Goal: Transaction & Acquisition: Book appointment/travel/reservation

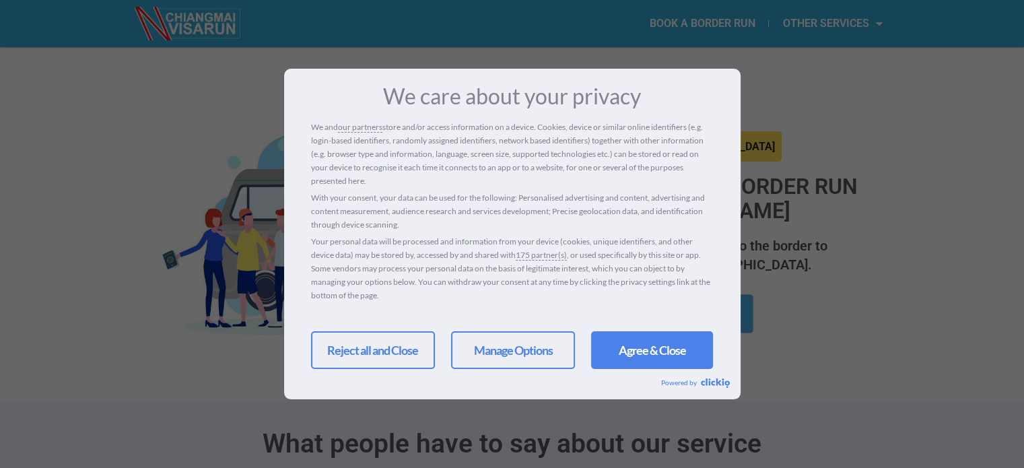
click at [636, 351] on link "Agree & Close" at bounding box center [652, 350] width 122 height 38
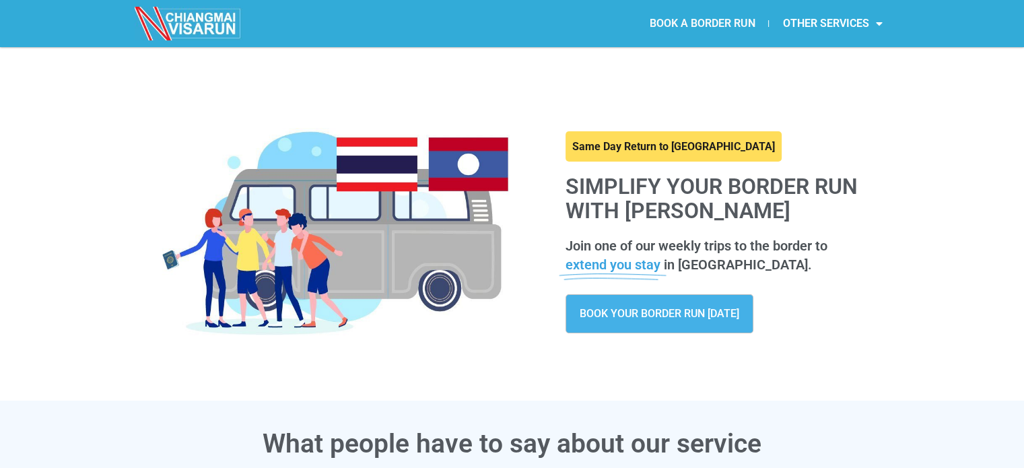
click at [701, 18] on link "BOOK A BORDER RUN" at bounding box center [701, 23] width 133 height 31
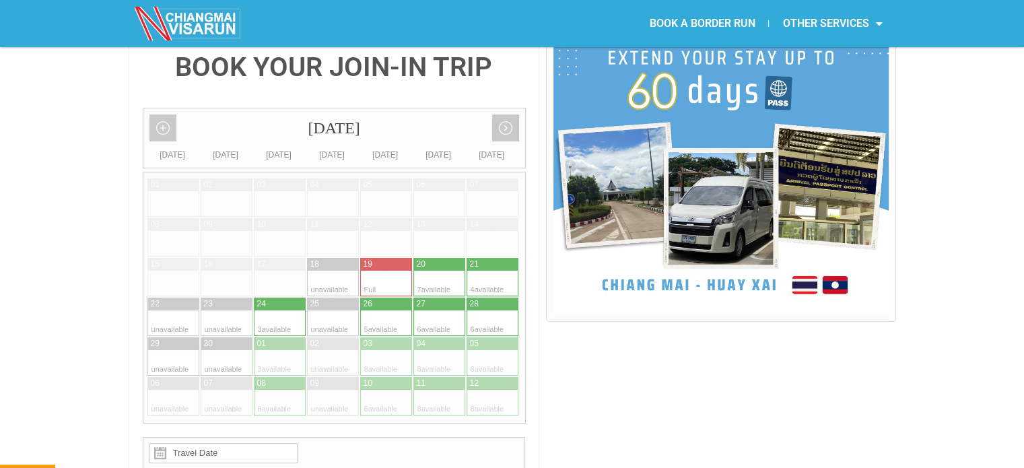
scroll to position [336, 0]
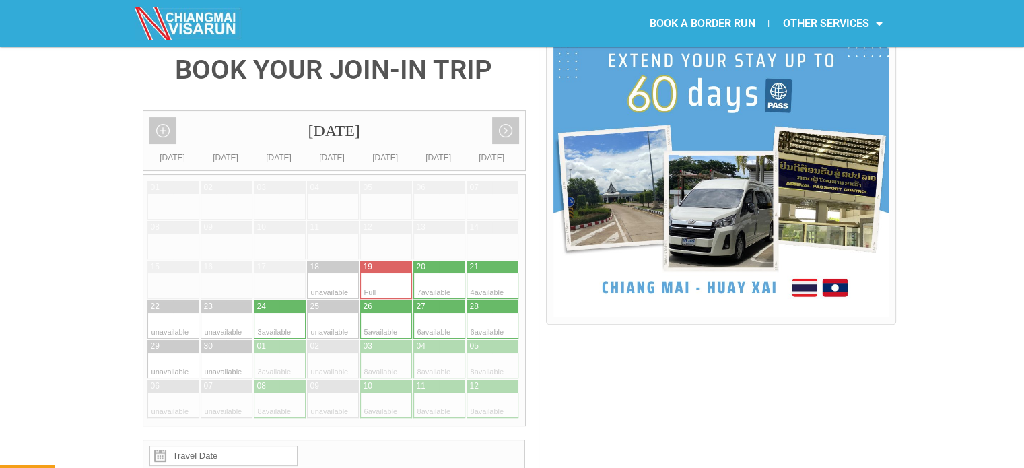
click at [430, 273] on div at bounding box center [426, 286] width 26 height 26
type input "[DATE]"
radio input "true"
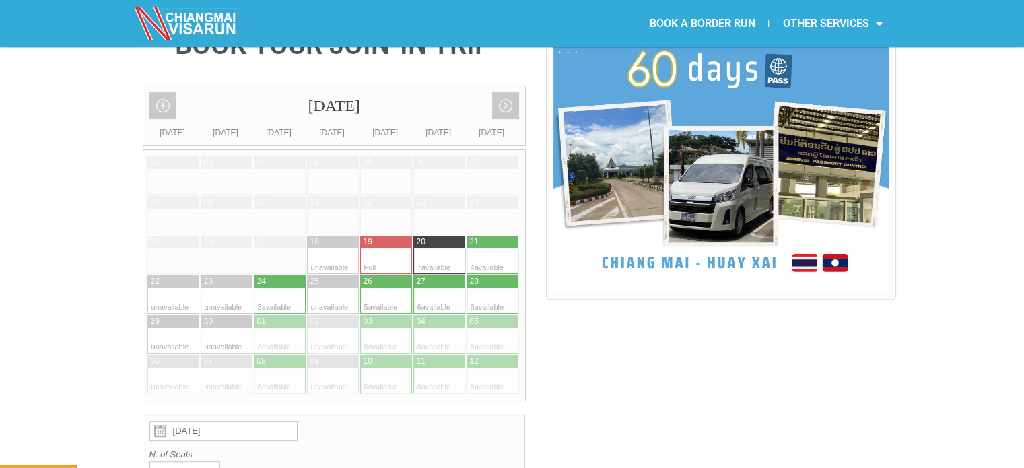
scroll to position [346, 0]
